Goal: Task Accomplishment & Management: Use online tool/utility

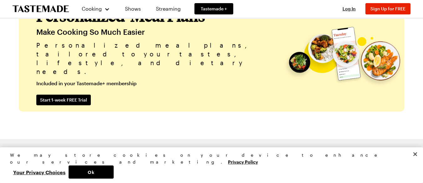
scroll to position [1467, 0]
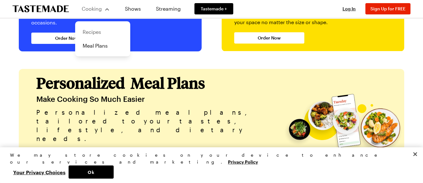
click at [90, 32] on link "Recipes" at bounding box center [103, 32] width 48 height 14
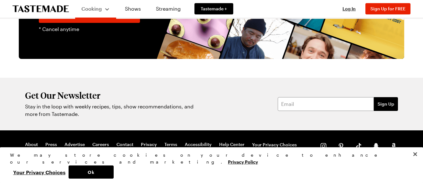
scroll to position [1182, 0]
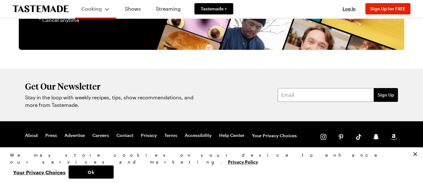
click at [36, 134] on nav "About Press Advertise Careers Contact Privacy Terms Accessibility Help Center Y…" at bounding box center [166, 141] width 283 height 19
click at [372, 8] on button "Sign Up for FREE" at bounding box center [387, 8] width 45 height 11
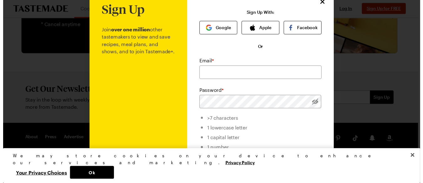
scroll to position [0, 0]
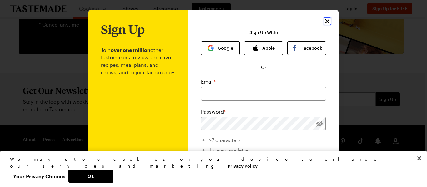
click at [324, 21] on icon "Close" at bounding box center [328, 22] width 8 height 8
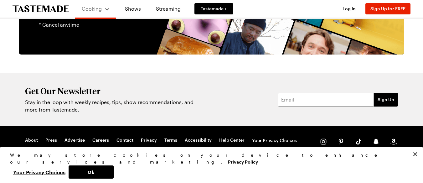
click at [346, 12] on div "Log In Sign Up Log In Sign Up for FREE" at bounding box center [373, 9] width 74 height 18
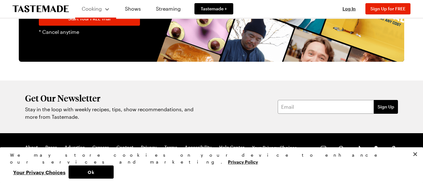
scroll to position [1170, 0]
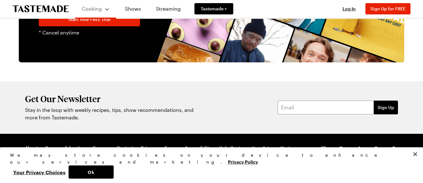
click at [36, 159] on link "Shop" at bounding box center [30, 162] width 11 height 6
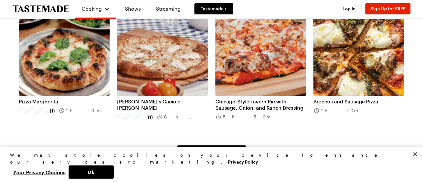
scroll to position [400, 0]
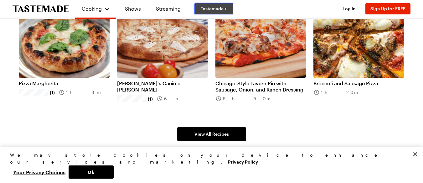
click at [220, 7] on span "Tastemade +" at bounding box center [214, 9] width 26 height 6
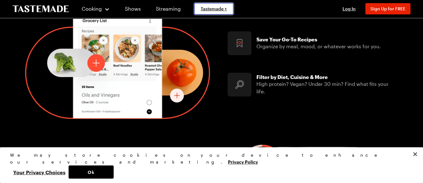
scroll to position [392, 0]
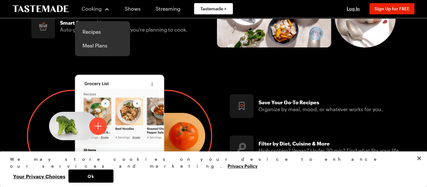
click at [86, 7] on span "Cooking" at bounding box center [92, 9] width 20 height 6
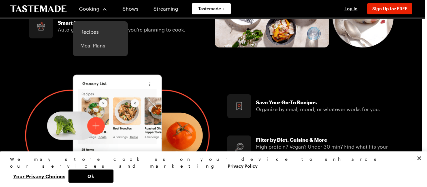
click at [94, 45] on link "Meal Plans" at bounding box center [101, 46] width 48 height 14
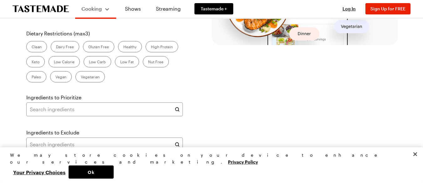
scroll to position [275, 0]
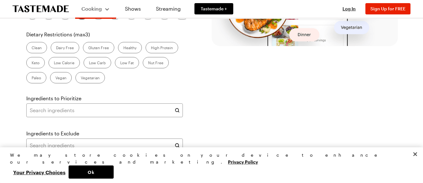
click at [40, 51] on label "Clean" at bounding box center [36, 47] width 21 height 11
click at [32, 48] on input "Clean" at bounding box center [32, 48] width 0 height 0
click at [163, 47] on label "High Protein" at bounding box center [161, 47] width 33 height 11
click at [151, 48] on Protein "High Protein" at bounding box center [151, 48] width 0 height 0
click at [175, 109] on icon at bounding box center [177, 110] width 6 height 6
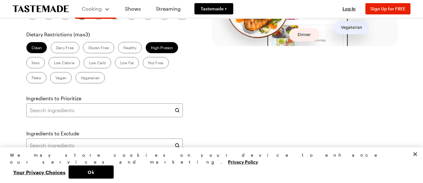
click at [206, 107] on section "Create Your Meal Plan Days of the Week Mon Tue Wed Thu Fri Sat Sun Meals per Da…" at bounding box center [211, 49] width 373 height 275
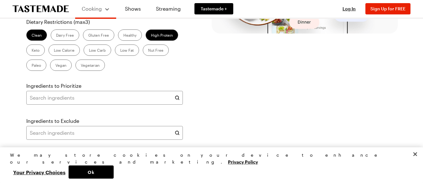
scroll to position [338, 0]
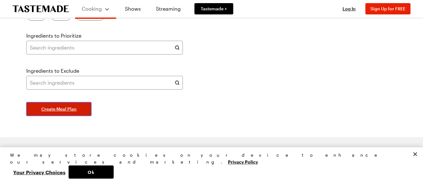
click at [72, 111] on span "Create Meal Plan" at bounding box center [58, 109] width 35 height 6
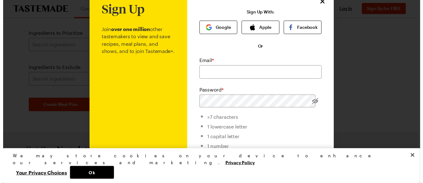
scroll to position [0, 0]
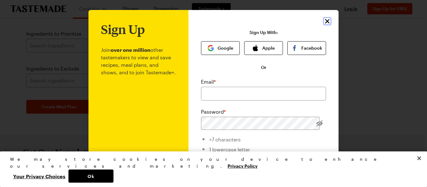
click at [325, 20] on icon "Close" at bounding box center [328, 22] width 8 height 8
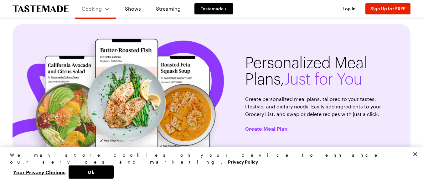
scroll to position [6, 0]
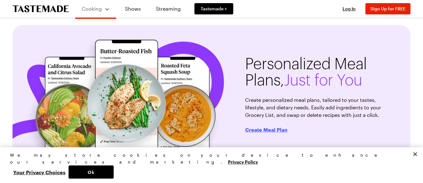
click at [273, 131] on span "Create Meal Plan" at bounding box center [266, 129] width 42 height 6
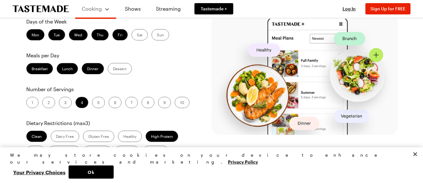
scroll to position [188, 0]
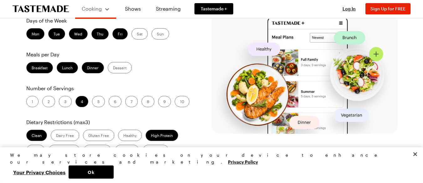
click at [71, 65] on label "Lunch" at bounding box center [67, 67] width 21 height 11
click at [62, 68] on input "Lunch" at bounding box center [62, 68] width 0 height 0
click at [72, 66] on label "Lunch" at bounding box center [67, 67] width 21 height 11
click at [62, 68] on input "Lunch" at bounding box center [62, 68] width 0 height 0
click at [89, 69] on label "Dinner" at bounding box center [93, 67] width 22 height 11
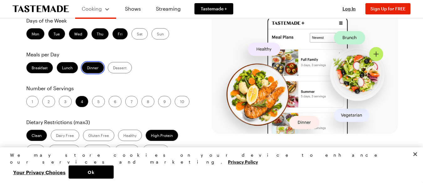
click at [87, 68] on input "Dinner" at bounding box center [87, 68] width 0 height 0
click at [35, 69] on label "Breakfast" at bounding box center [39, 67] width 27 height 11
click at [32, 68] on input "Breakfast" at bounding box center [32, 68] width 0 height 0
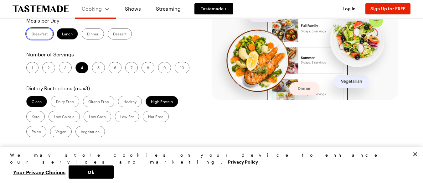
scroll to position [238, 0]
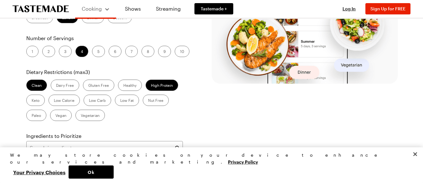
click at [33, 50] on label "1" at bounding box center [32, 51] width 12 height 11
click at [32, 52] on input "1" at bounding box center [32, 52] width 0 height 0
click at [191, 120] on div "Clean Dairy Free Gluten Free Healthy High Protein Keto Low Calorie Low Carb Low…" at bounding box center [108, 99] width 165 height 41
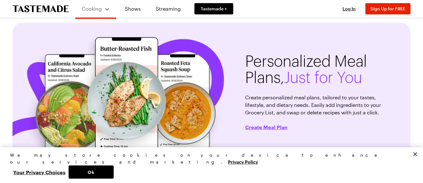
scroll to position [0, 0]
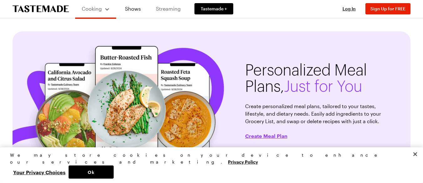
click at [164, 10] on link "Streaming" at bounding box center [168, 9] width 37 height 18
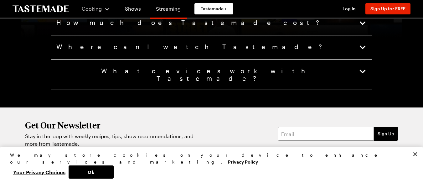
scroll to position [1526, 0]
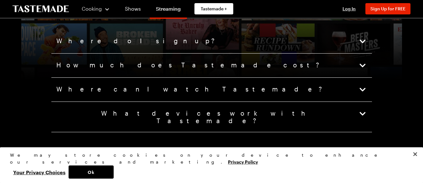
click at [202, 49] on div "Where do I sign up?" at bounding box center [211, 41] width 320 height 24
click at [363, 64] on icon "button" at bounding box center [362, 65] width 9 height 9
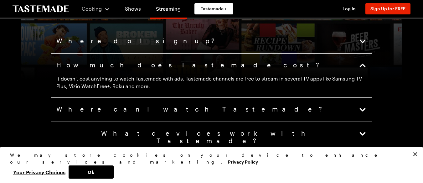
click at [363, 111] on icon "button" at bounding box center [362, 109] width 9 height 9
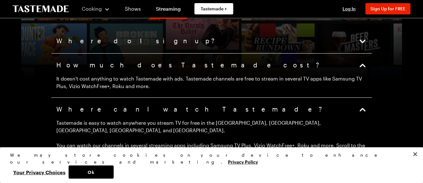
click at [386, 109] on div at bounding box center [211, 58] width 380 height 215
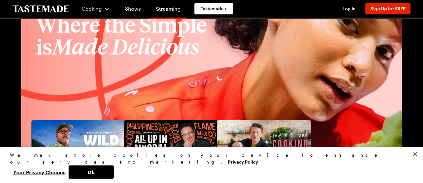
scroll to position [738, 0]
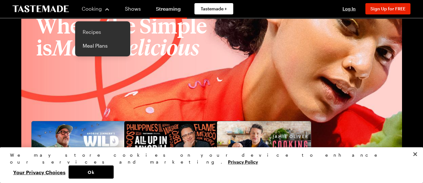
click at [88, 30] on link "Recipes" at bounding box center [103, 32] width 48 height 14
